Goal: Task Accomplishment & Management: Manage account settings

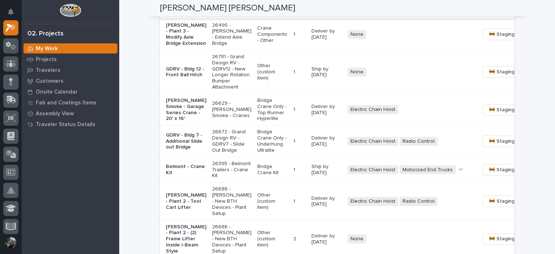
scroll to position [688, 0]
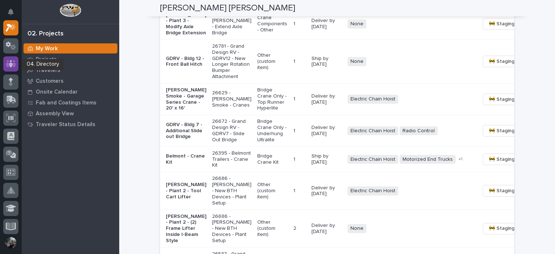
click at [11, 64] on icon at bounding box center [11, 63] width 4 height 7
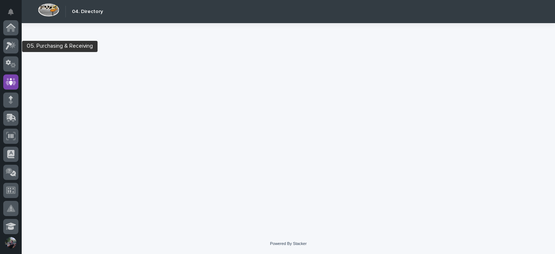
scroll to position [54, 0]
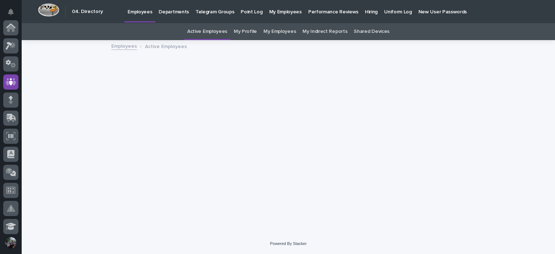
scroll to position [54, 0]
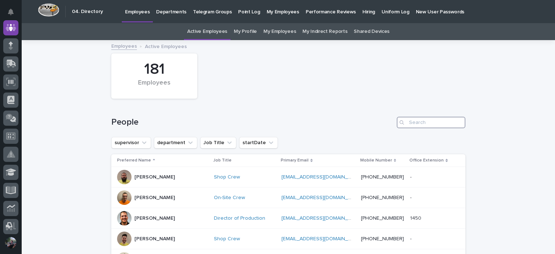
click at [427, 126] on input "Search" at bounding box center [431, 123] width 69 height 12
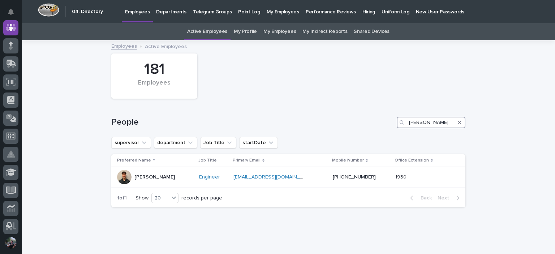
type input "[PERSON_NAME]"
click at [455, 125] on div "Search" at bounding box center [460, 123] width 12 height 12
click at [458, 124] on button "Search" at bounding box center [459, 123] width 3 height 12
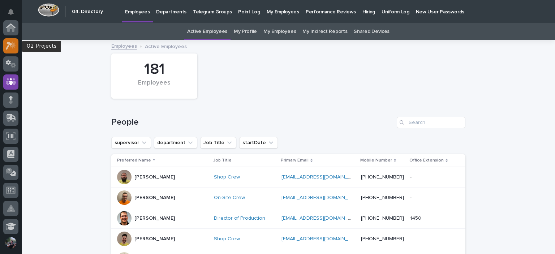
click at [11, 47] on icon at bounding box center [11, 46] width 10 height 8
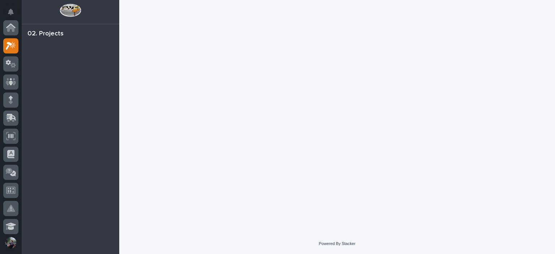
scroll to position [18, 0]
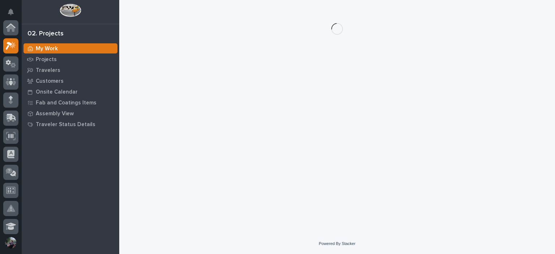
scroll to position [18, 0]
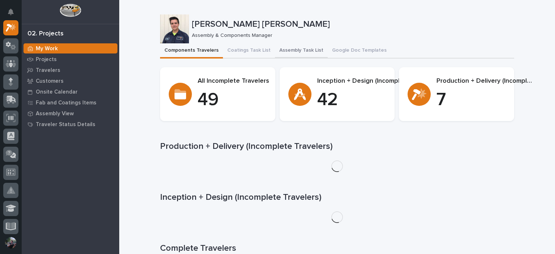
click at [290, 51] on button "Assembly Task List" at bounding box center [301, 50] width 53 height 15
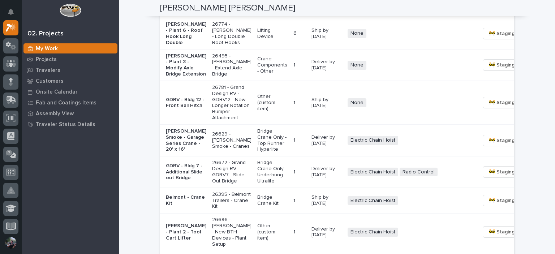
scroll to position [650, 0]
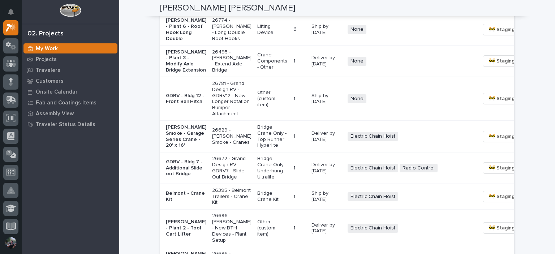
click at [216, 73] on p "26495 - [PERSON_NAME] - Extend Axle Bridge" at bounding box center [231, 61] width 39 height 24
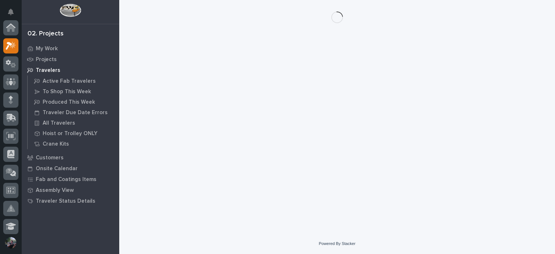
scroll to position [18, 0]
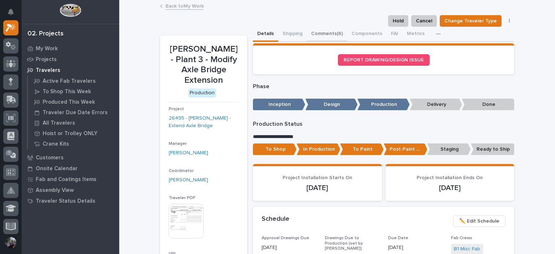
click at [328, 36] on button "Comments (6)" at bounding box center [327, 34] width 40 height 15
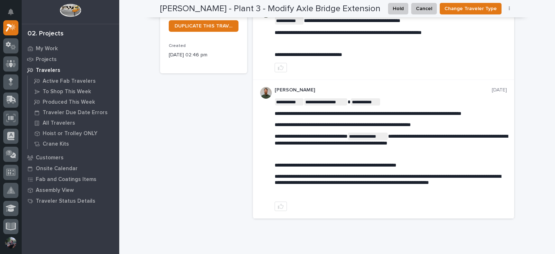
scroll to position [289, 0]
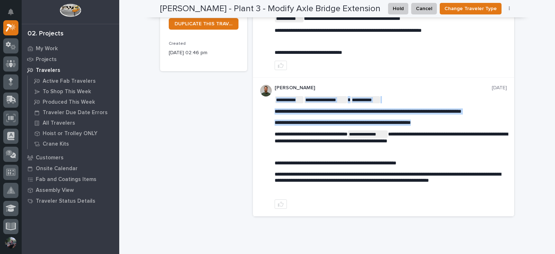
drag, startPoint x: 274, startPoint y: 111, endPoint x: 450, endPoint y: 121, distance: 176.6
click at [450, 121] on p "**********" at bounding box center [391, 123] width 232 height 6
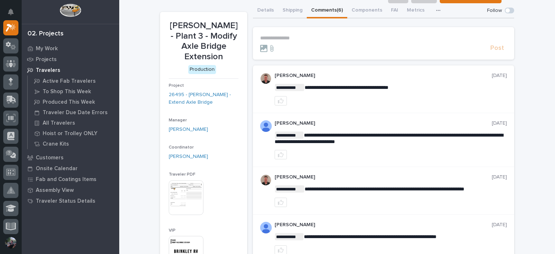
scroll to position [0, 0]
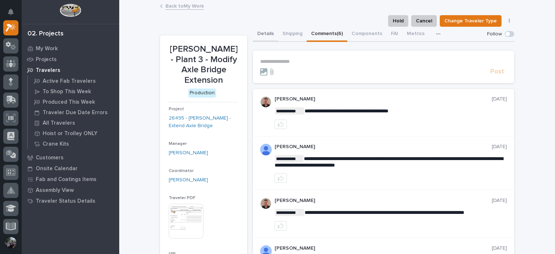
click at [260, 34] on button "Details" at bounding box center [265, 34] width 25 height 15
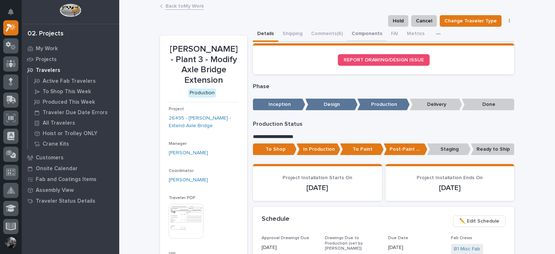
click at [358, 32] on button "Components" at bounding box center [366, 34] width 39 height 15
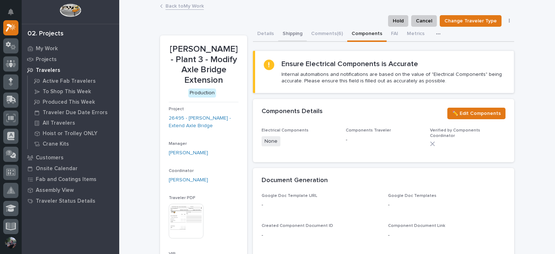
click at [287, 33] on button "Shipping" at bounding box center [292, 34] width 29 height 15
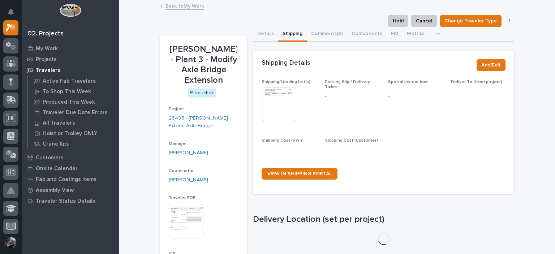
click at [276, 113] on img at bounding box center [279, 104] width 35 height 35
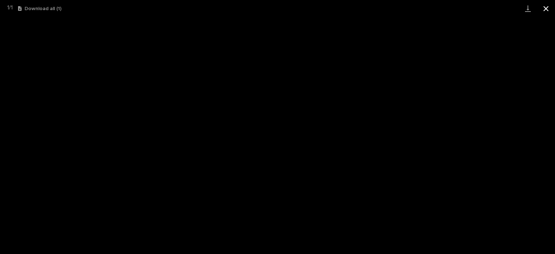
click at [555, 4] on button "Close gallery" at bounding box center [546, 8] width 18 height 17
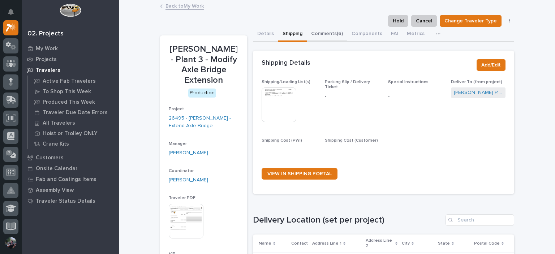
click at [337, 33] on button "Comments (6)" at bounding box center [327, 34] width 40 height 15
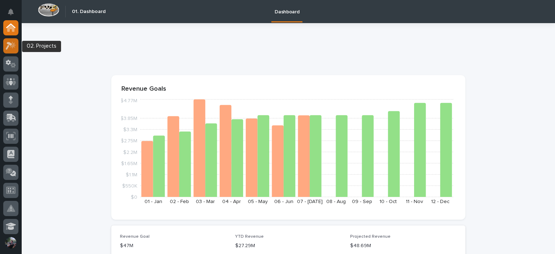
click at [9, 49] on icon at bounding box center [11, 46] width 10 height 8
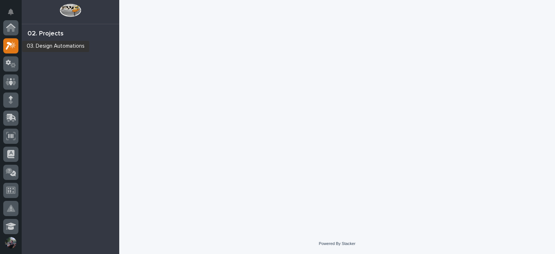
scroll to position [18, 0]
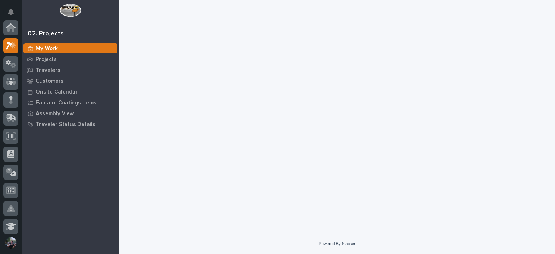
scroll to position [18, 0]
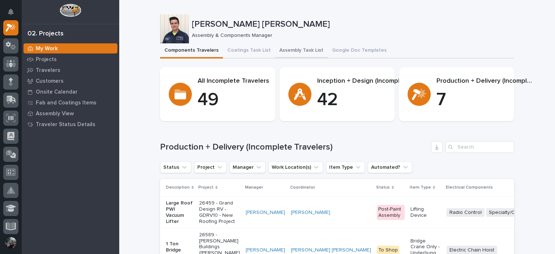
click at [282, 46] on button "Assembly Task List" at bounding box center [301, 50] width 53 height 15
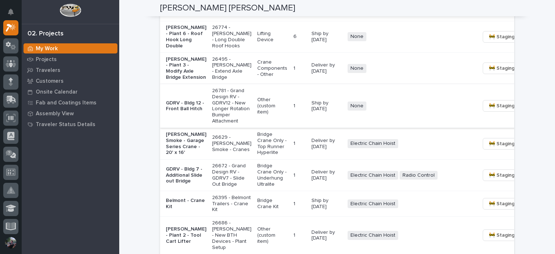
scroll to position [650, 0]
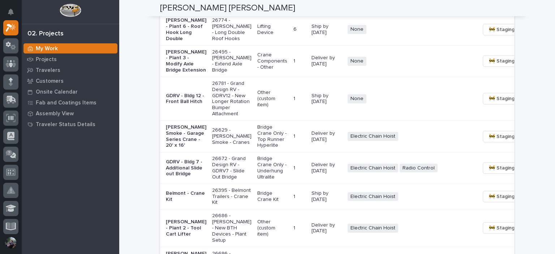
click at [290, 77] on td "1 1" at bounding box center [299, 61] width 18 height 31
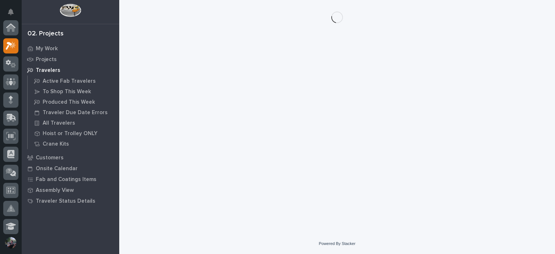
scroll to position [18, 0]
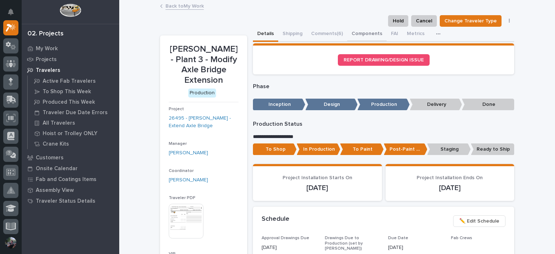
click at [363, 40] on button "Components" at bounding box center [366, 34] width 39 height 15
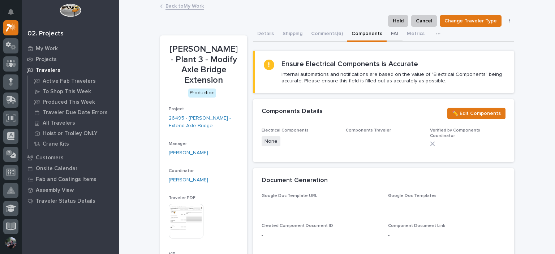
click at [395, 35] on button "FAI" at bounding box center [395, 34] width 16 height 15
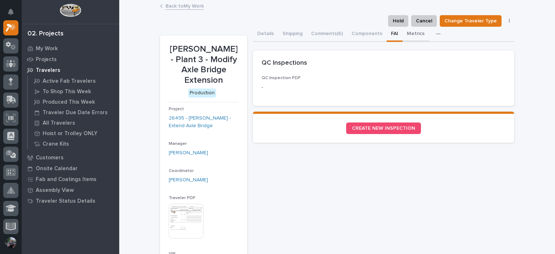
click at [416, 32] on button "Metrics" at bounding box center [415, 34] width 26 height 15
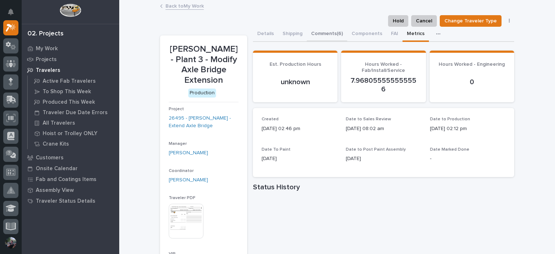
click at [309, 36] on button "Comments (6)" at bounding box center [327, 34] width 40 height 15
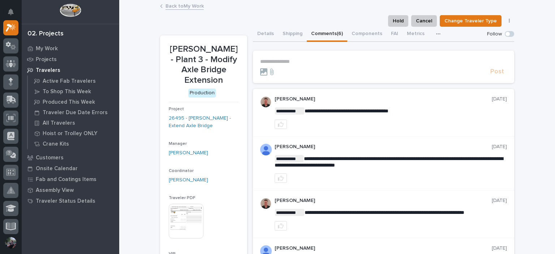
click at [330, 62] on p "**********" at bounding box center [383, 62] width 247 height 6
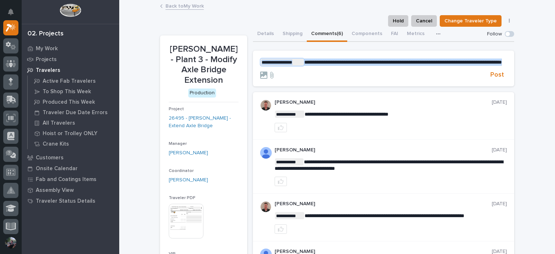
drag, startPoint x: 304, startPoint y: 69, endPoint x: 267, endPoint y: 56, distance: 39.5
click at [267, 56] on section "**********" at bounding box center [383, 69] width 261 height 36
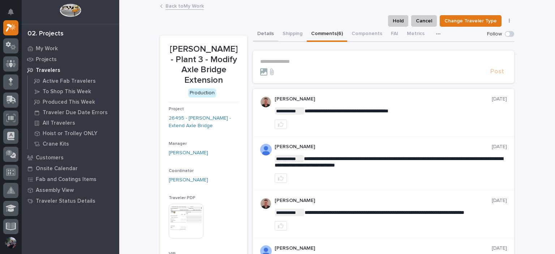
click at [267, 38] on button "Details" at bounding box center [265, 34] width 25 height 15
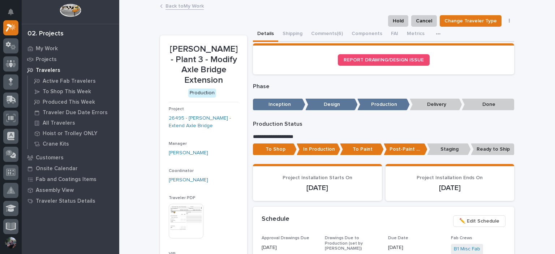
click at [482, 151] on p "Ready to Ship" at bounding box center [493, 149] width 44 height 12
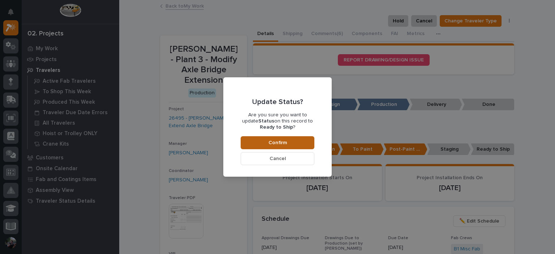
click at [260, 145] on button "Confirm" at bounding box center [278, 142] width 74 height 13
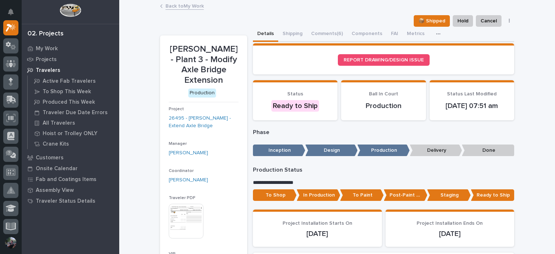
click at [184, 9] on div "Back to My Work" at bounding box center [336, 6] width 361 height 10
click at [185, 6] on link "Back to My Work" at bounding box center [184, 5] width 38 height 8
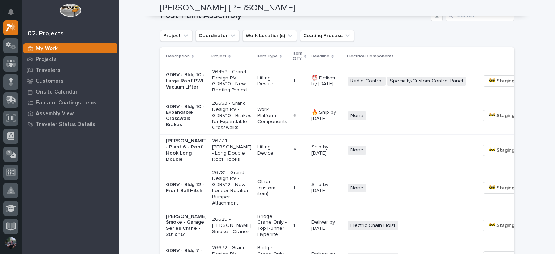
scroll to position [674, 0]
